Goal: Task Accomplishment & Management: Manage account settings

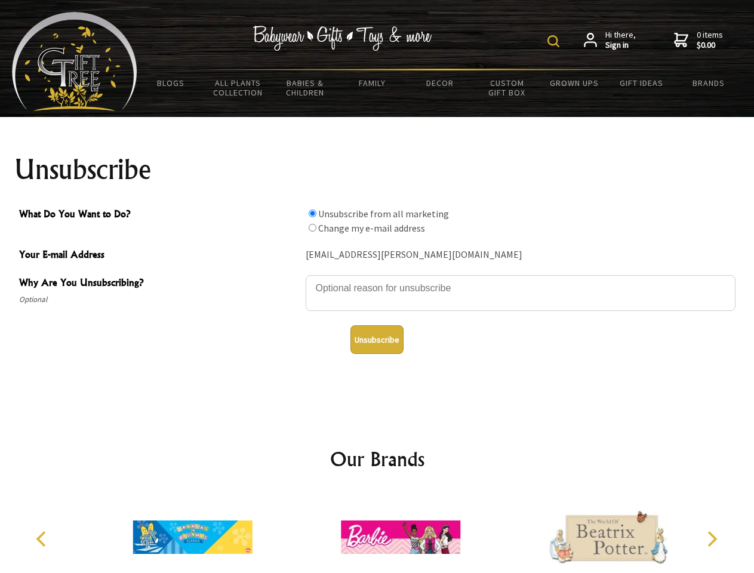
click at [555, 41] on img at bounding box center [553, 41] width 12 height 12
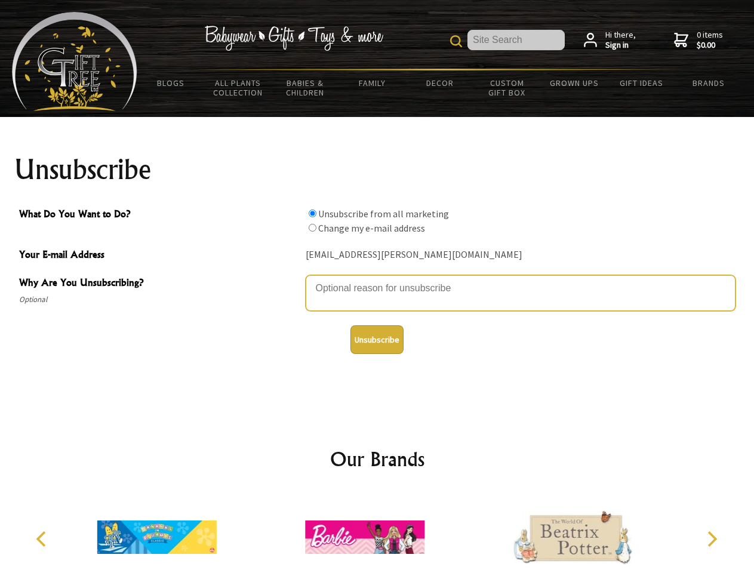
click at [377, 279] on textarea "Why Are You Unsubscribing?" at bounding box center [521, 293] width 430 height 36
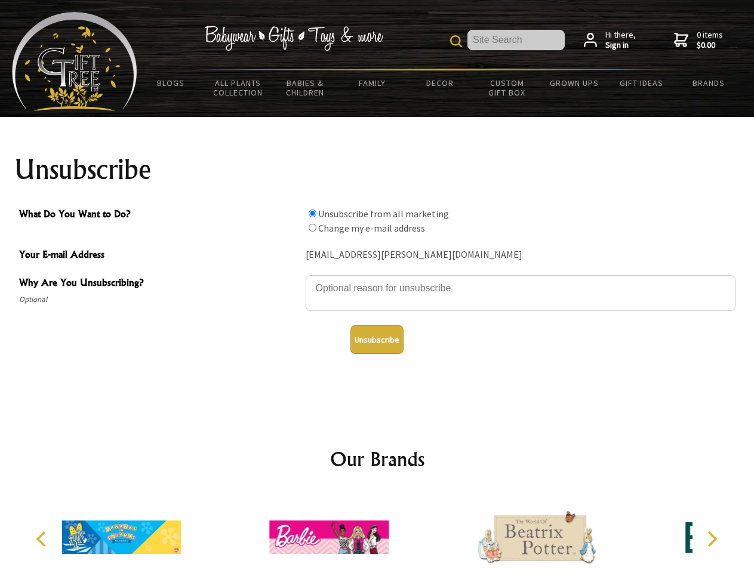
click at [312, 213] on input "What Do You Want to Do?" at bounding box center [313, 214] width 8 height 8
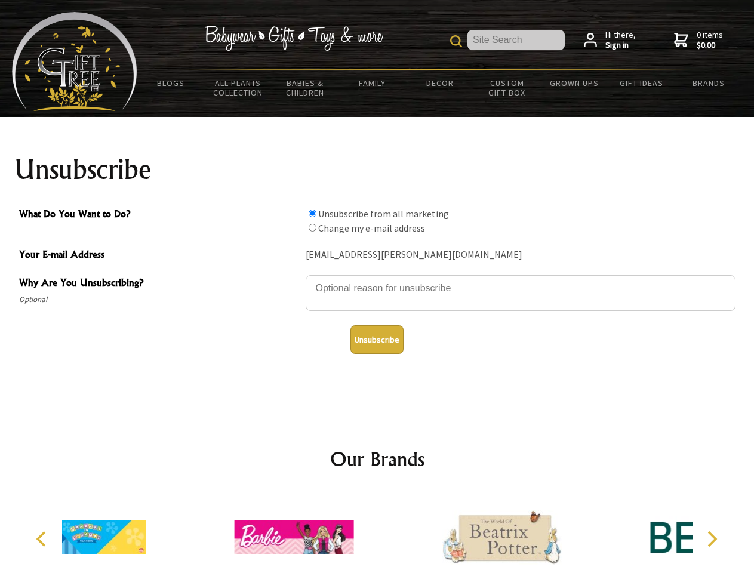
click at [312, 227] on input "What Do You Want to Do?" at bounding box center [313, 228] width 8 height 8
radio input "true"
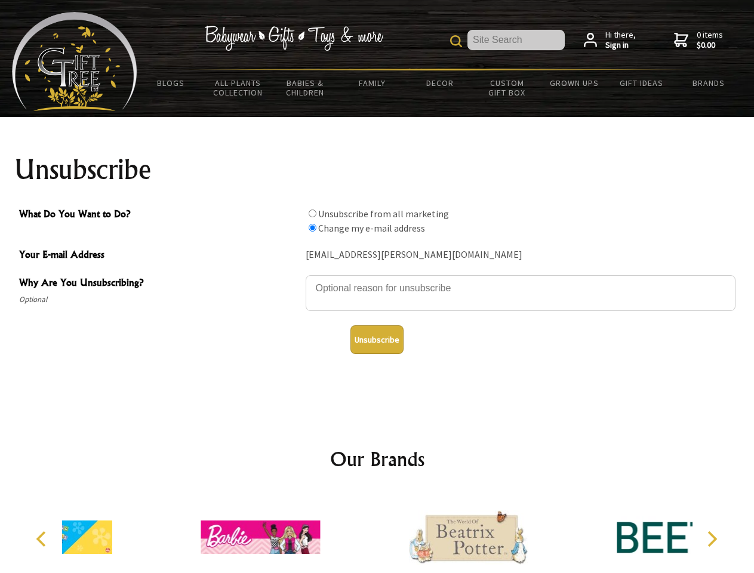
click at [377, 340] on button "Unsubscribe" at bounding box center [376, 339] width 53 height 29
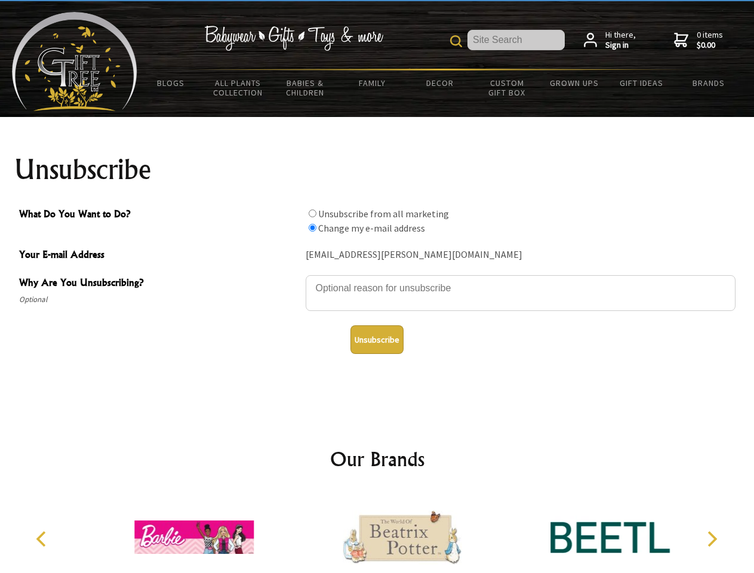
click at [43, 539] on icon "Previous" at bounding box center [43, 539] width 16 height 16
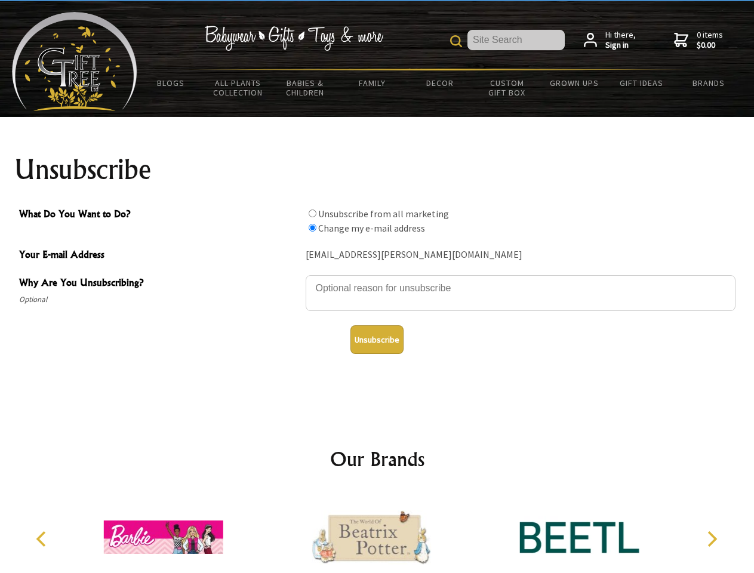
click at [712, 539] on icon "Next" at bounding box center [711, 539] width 16 height 16
